Goal: Information Seeking & Learning: Understand process/instructions

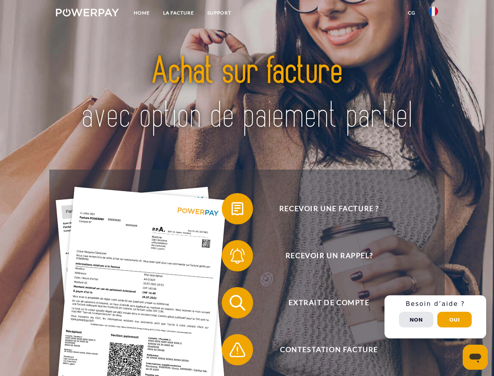
click at [87, 14] on img at bounding box center [87, 13] width 63 height 8
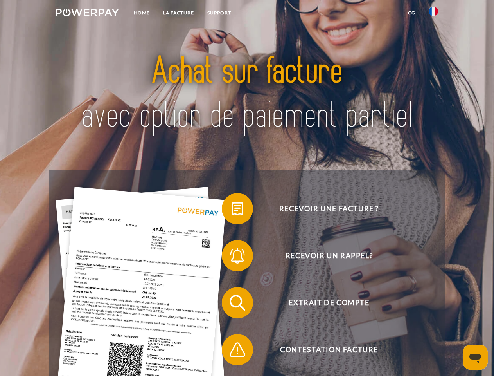
click at [434, 14] on img at bounding box center [433, 11] width 9 height 9
click at [412, 13] on link "CG" at bounding box center [412, 13] width 21 height 14
click at [232, 210] on span at bounding box center [225, 208] width 39 height 39
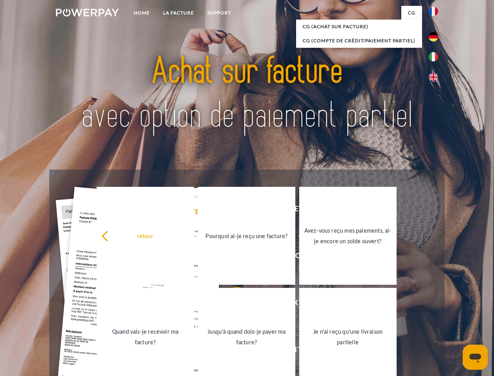
click at [232, 257] on div "retour Pourquoi ai-je reçu une facture? Avez-vous reçu mes paiements, ai-je enc…" at bounding box center [247, 286] width 316 height 202
click at [232, 304] on link "Jusqu'à quand dois-je payer ma facture?" at bounding box center [246, 337] width 97 height 98
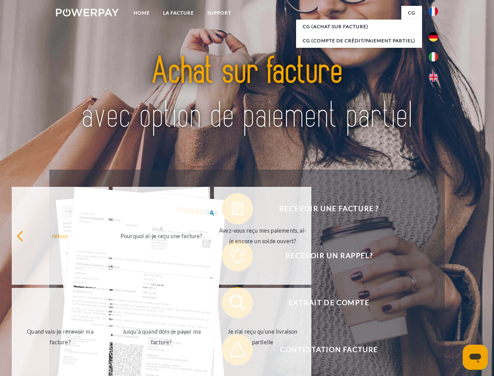
click at [232, 351] on span at bounding box center [225, 349] width 39 height 39
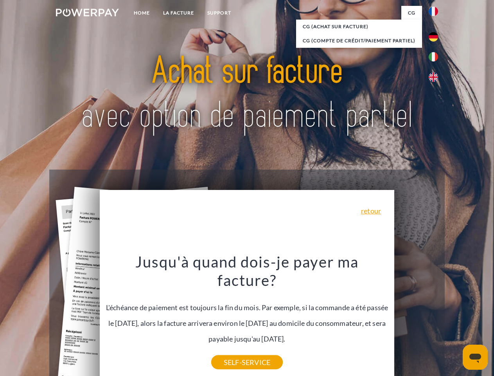
click at [436, 317] on div "Recevoir une facture ? Recevoir un rappel? Extrait de compte retour" at bounding box center [246, 326] width 395 height 313
click at [417, 318] on span "Extrait de compte" at bounding box center [329, 302] width 192 height 31
click at [455, 319] on header "Home LA FACTURE Support" at bounding box center [247, 270] width 494 height 541
